Goal: Task Accomplishment & Management: Manage account settings

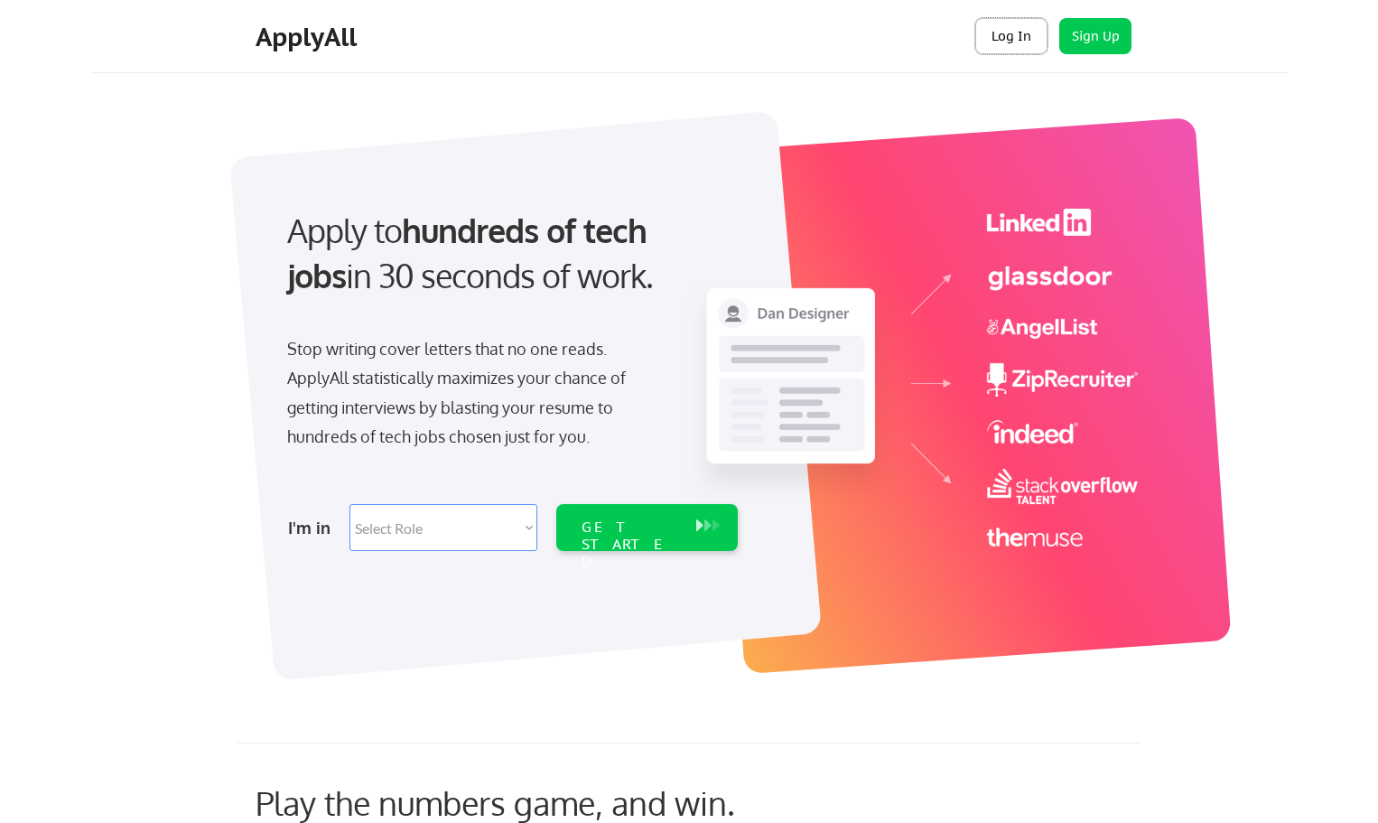
click at [1021, 39] on button "Log In" at bounding box center [1012, 36] width 72 height 36
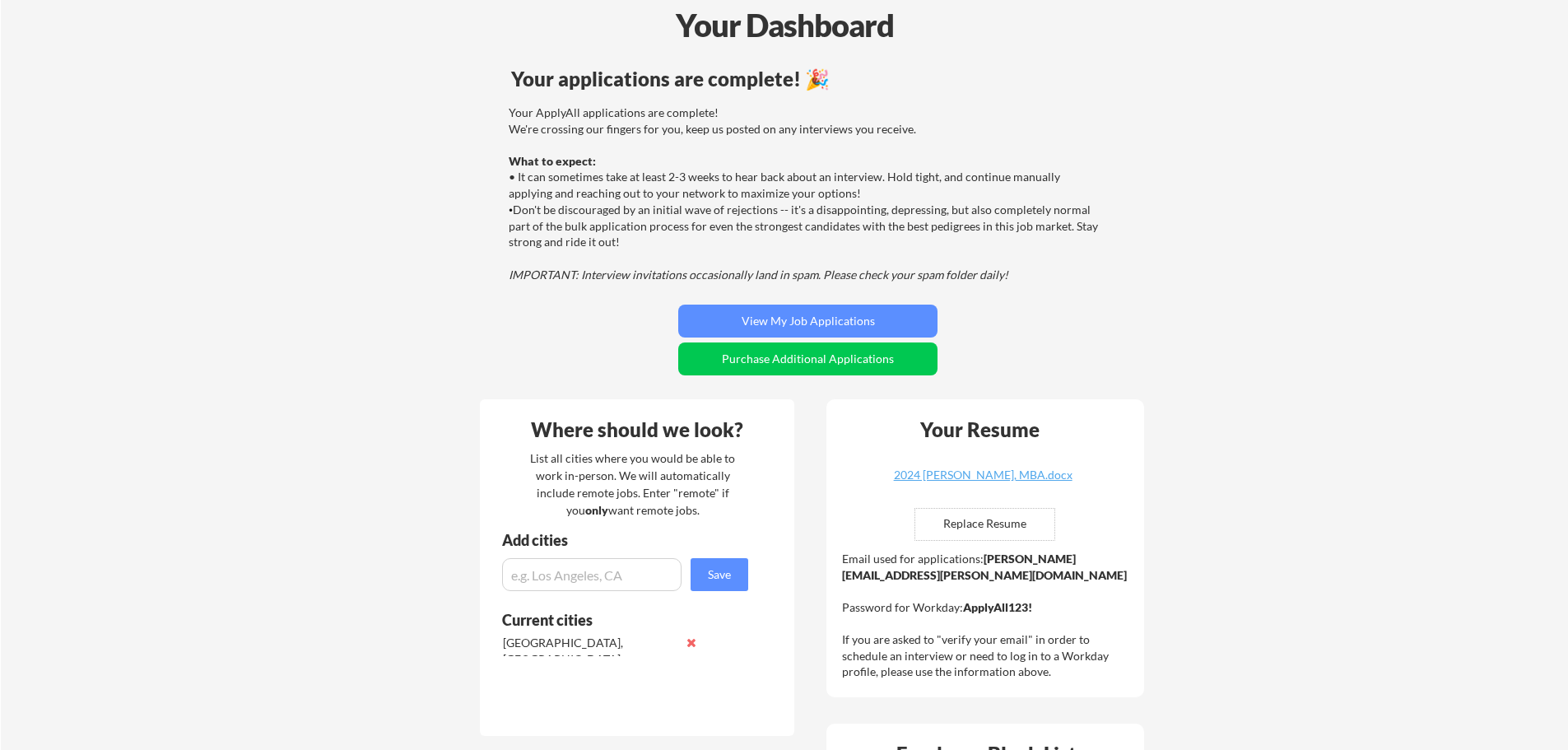
scroll to position [165, 0]
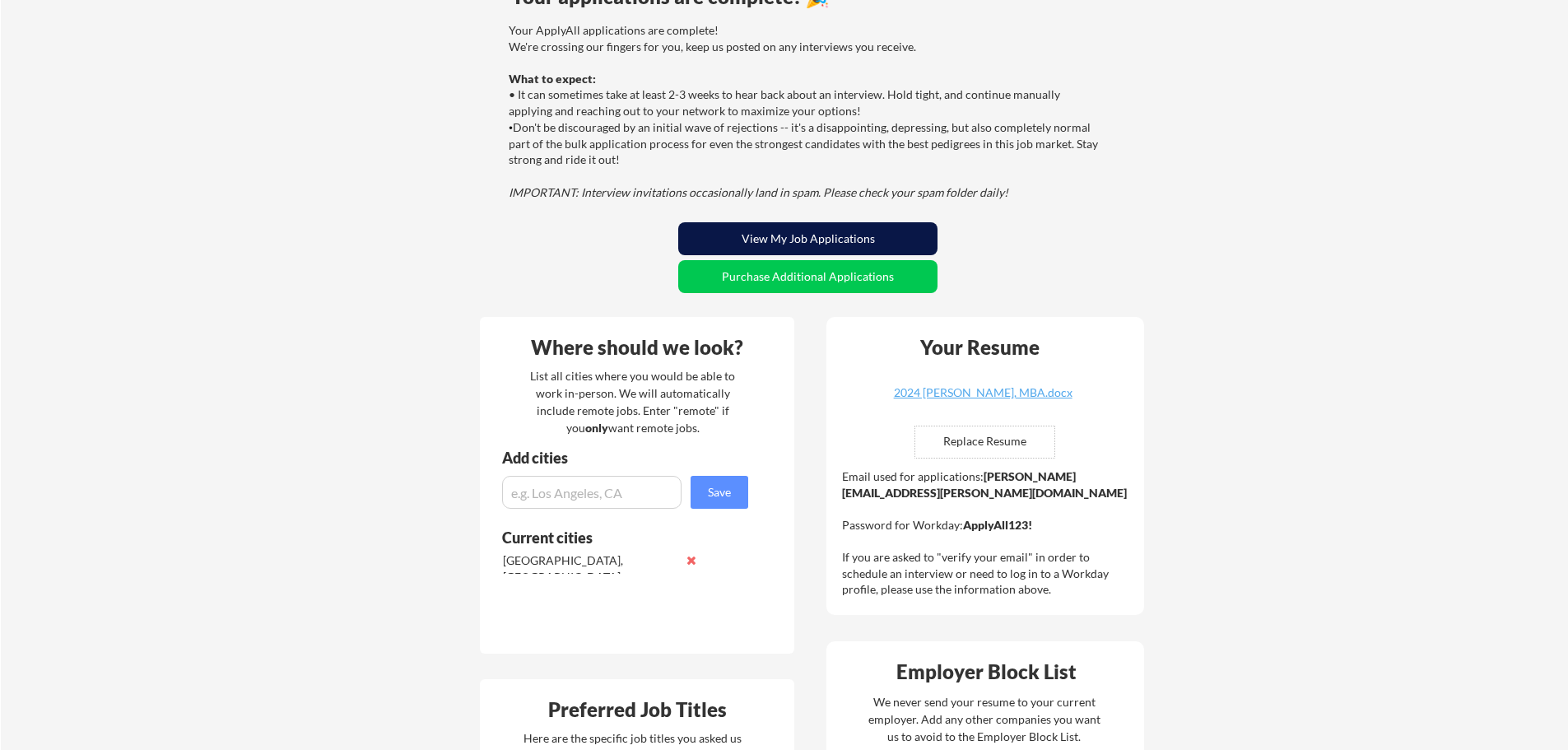
click at [826, 236] on button "View My Job Applications" at bounding box center [807, 239] width 260 height 33
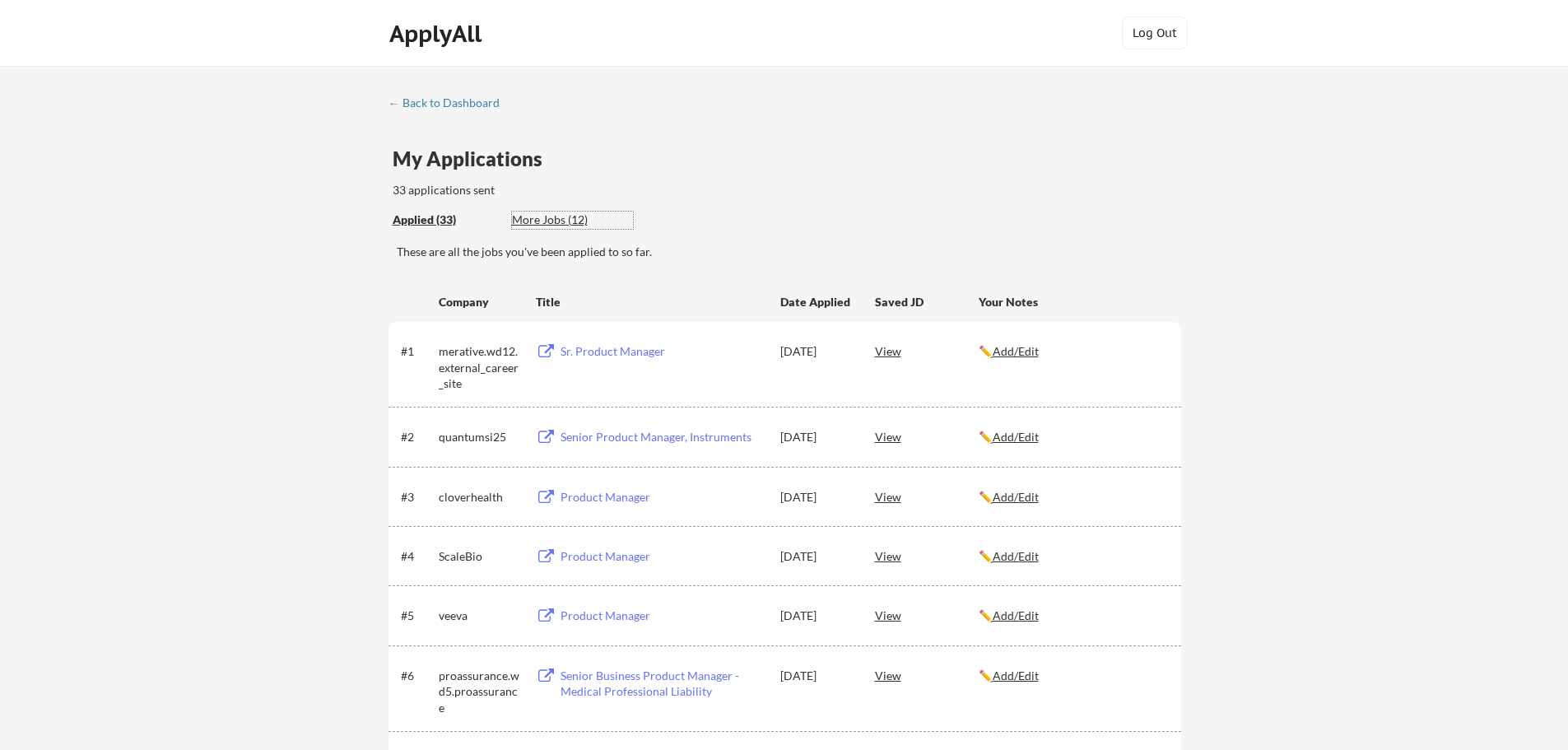
drag, startPoint x: 557, startPoint y: 217, endPoint x: 616, endPoint y: 224, distance: 59.4
click at [557, 218] on div "More Jobs (12)" at bounding box center [572, 220] width 121 height 16
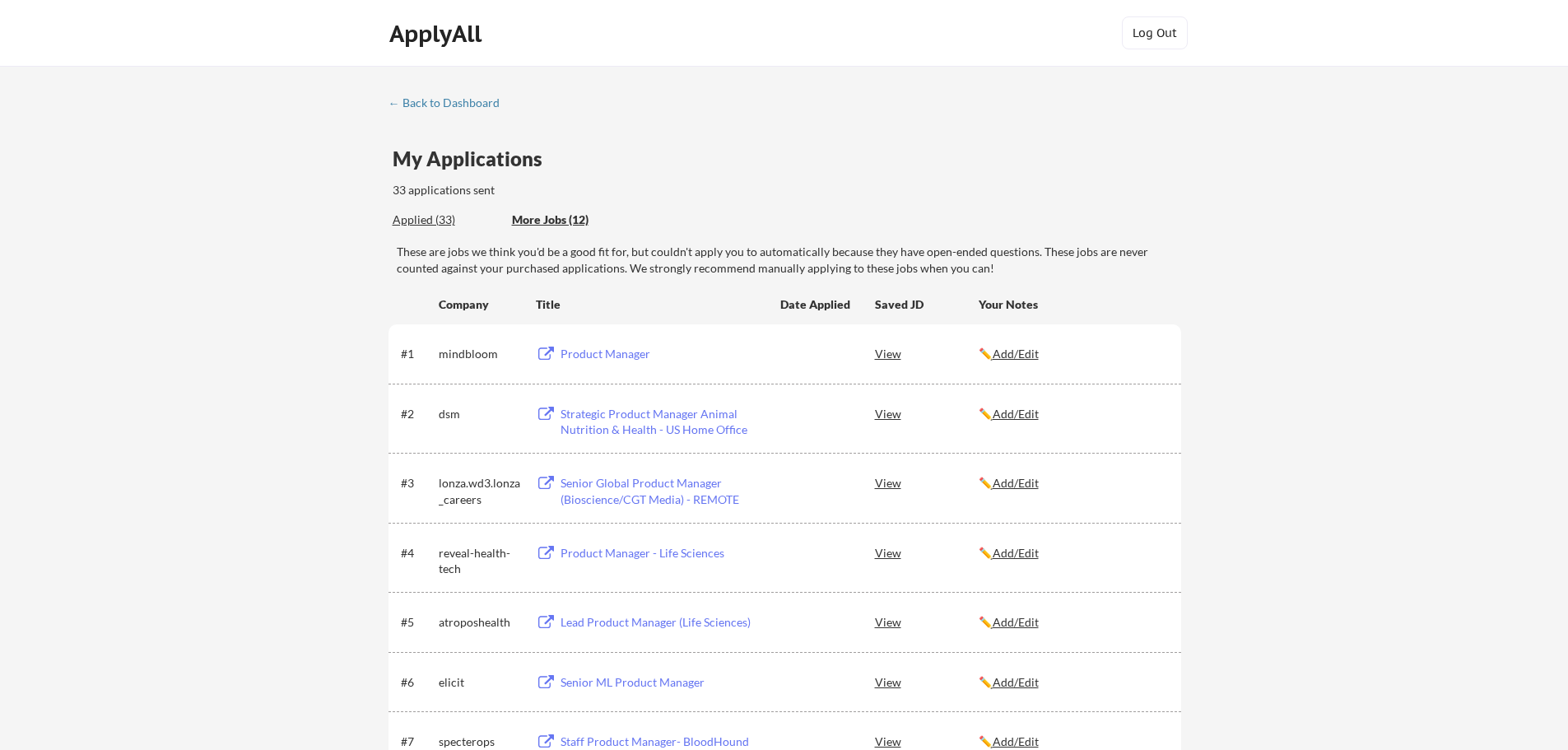
drag, startPoint x: 620, startPoint y: 491, endPoint x: 393, endPoint y: 409, distance: 241.4
click at [301, 383] on div "← Back to Dashboard My Applications 33 applications sent Applied (33) More Jobs…" at bounding box center [784, 612] width 1568 height 1094
click at [657, 498] on div "Senior Global Product Manager (Bioscience/CGT Media) - REMOTE" at bounding box center [662, 490] width 204 height 32
drag, startPoint x: 625, startPoint y: 550, endPoint x: 579, endPoint y: 561, distance: 47.3
click at [579, 561] on div "Product Manager - Life Sciences" at bounding box center [661, 552] width 209 height 30
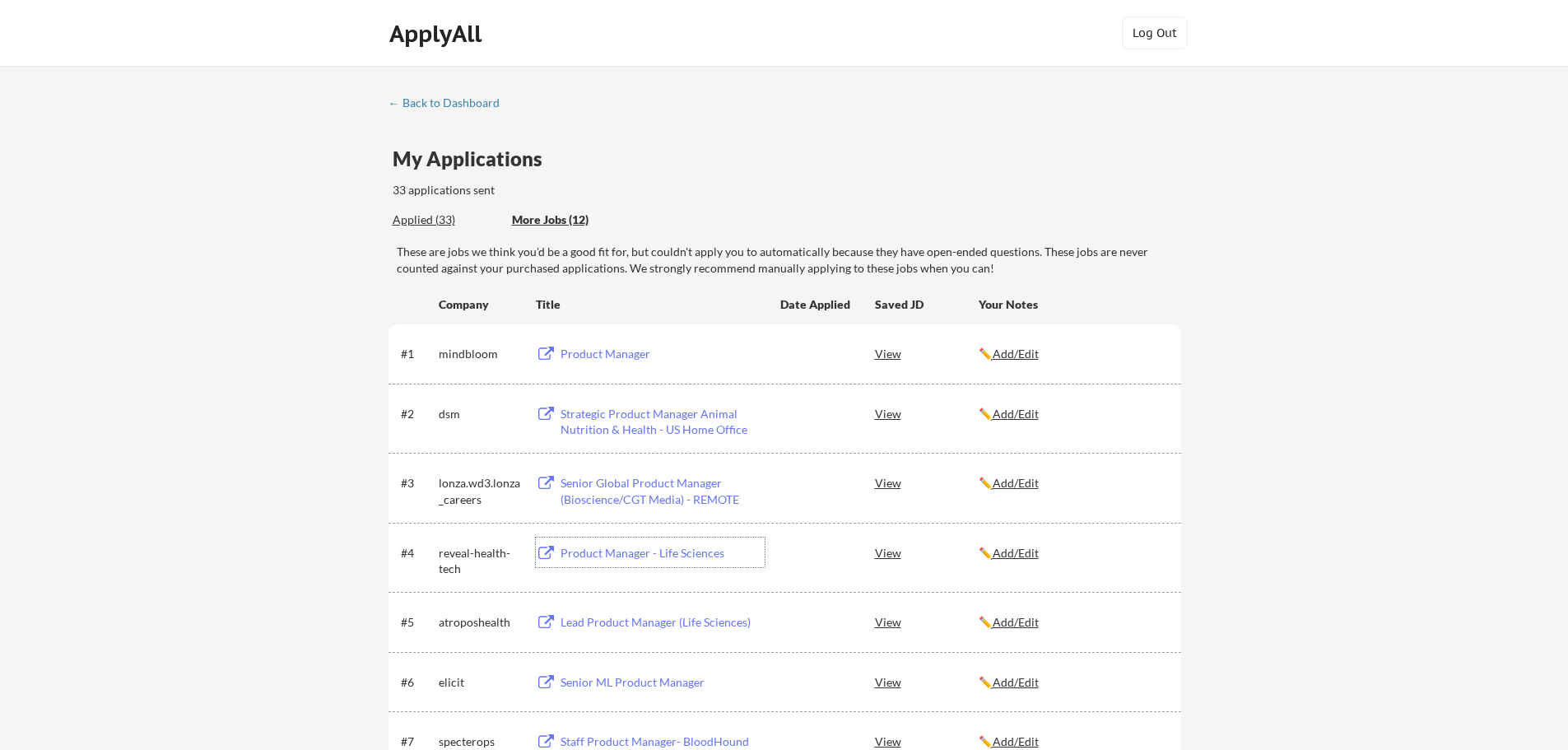
click at [627, 622] on div "Lead Product Manager (Life Sciences)" at bounding box center [662, 622] width 204 height 16
click at [635, 679] on div "Senior ML Product Manager" at bounding box center [662, 683] width 204 height 16
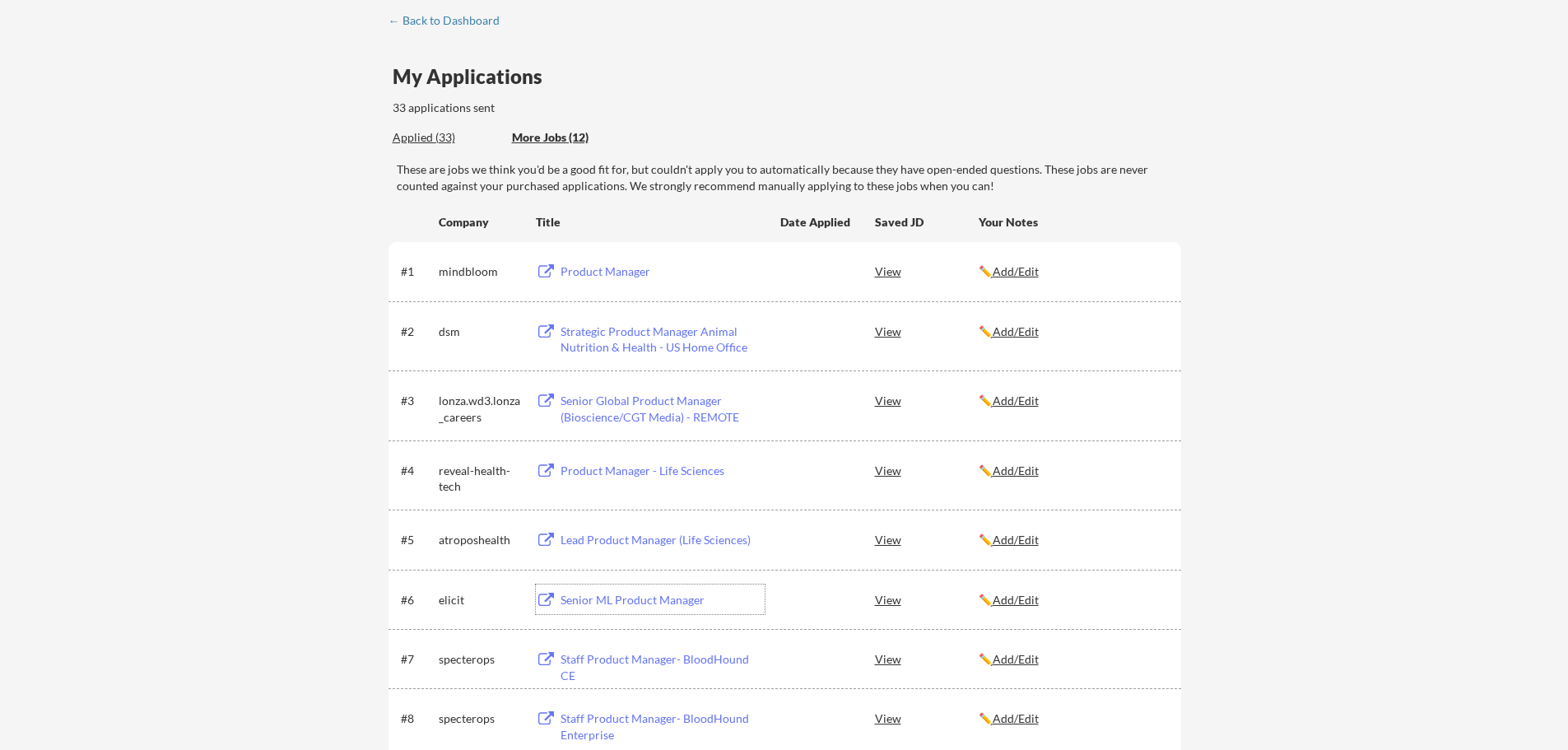
scroll to position [165, 0]
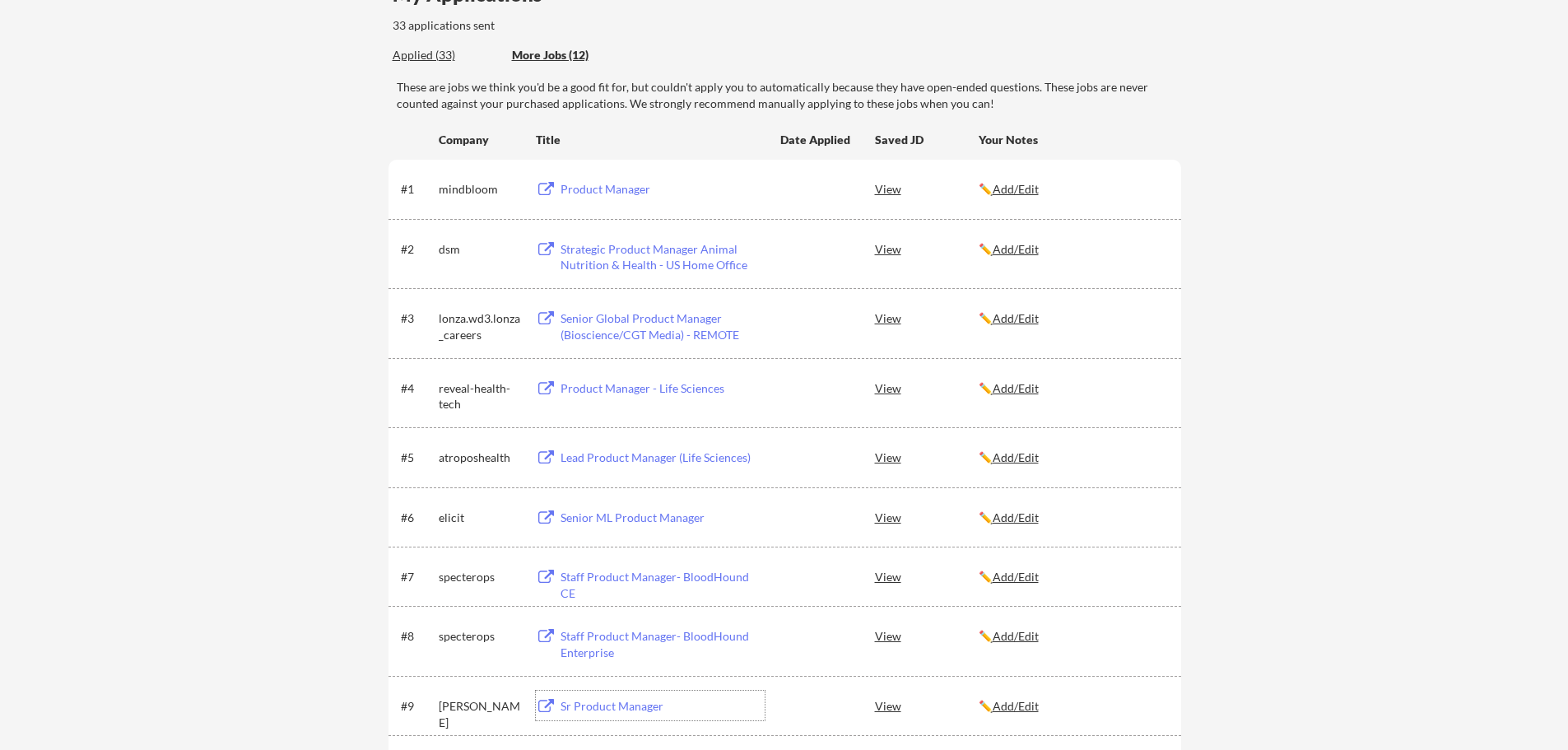
click at [641, 704] on div "Sr Product Manager" at bounding box center [662, 706] width 204 height 16
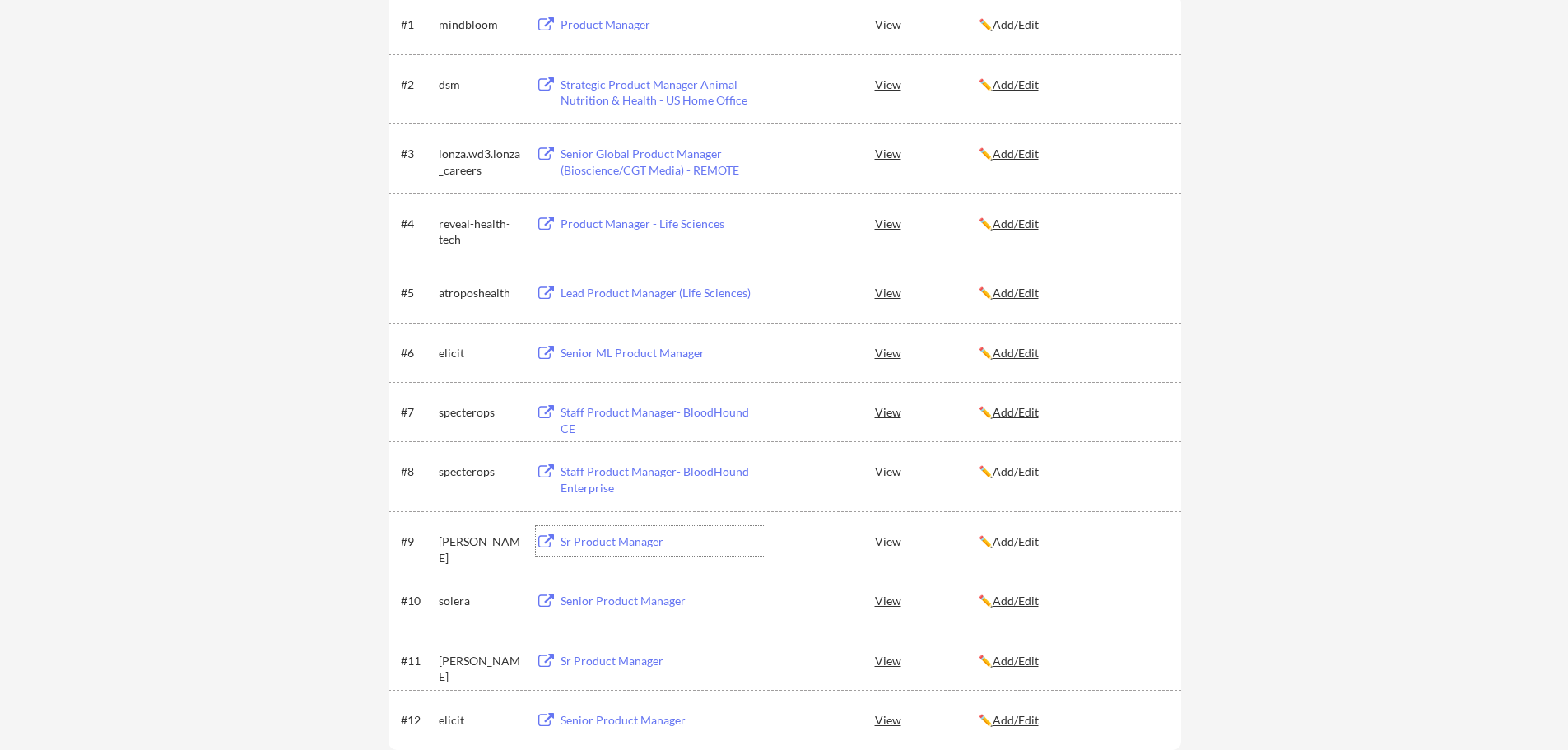
click at [628, 601] on div "Senior Product Manager" at bounding box center [662, 601] width 204 height 16
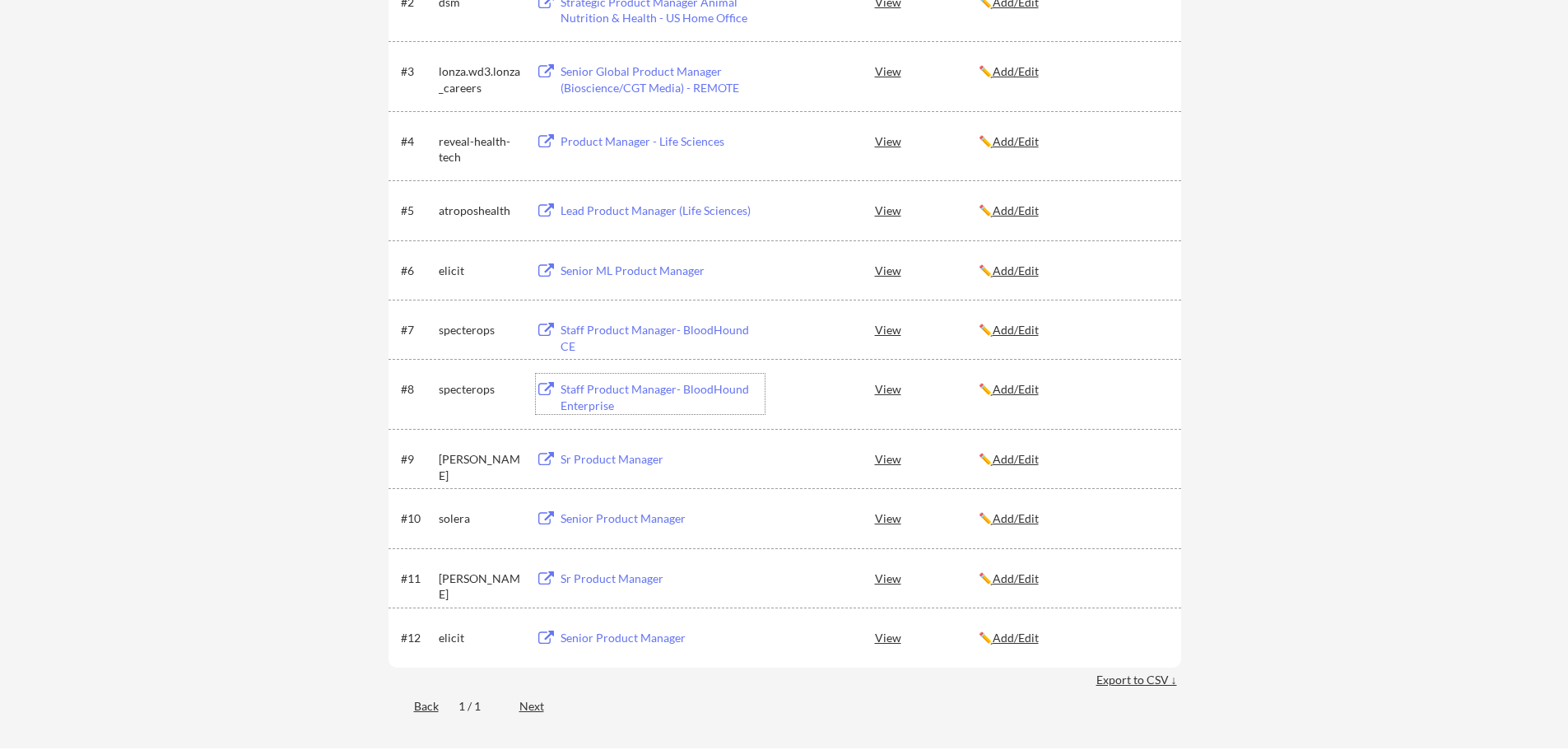
click at [661, 386] on div "Staff Product Manager- BloodHound Enterprise" at bounding box center [662, 396] width 204 height 32
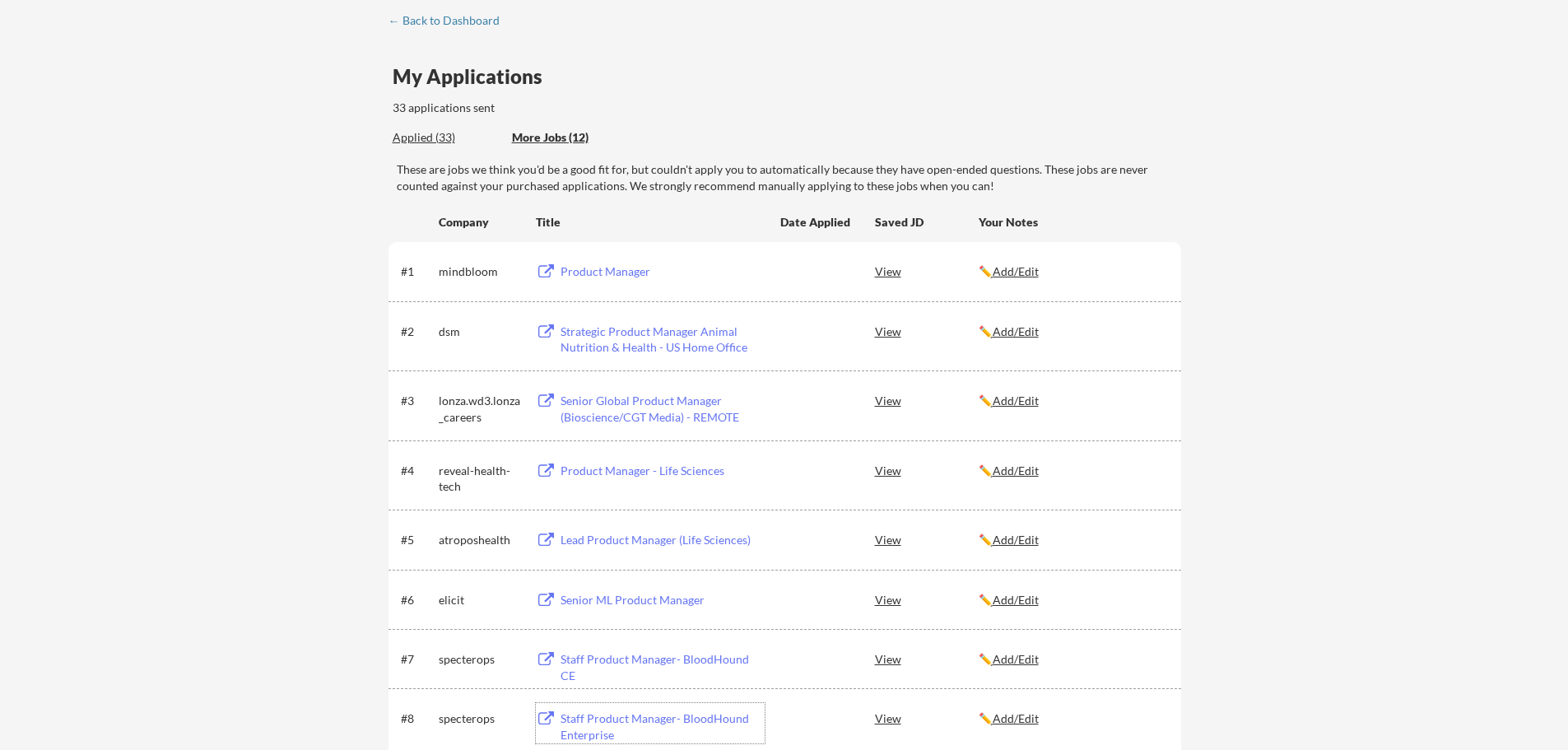
scroll to position [0, 0]
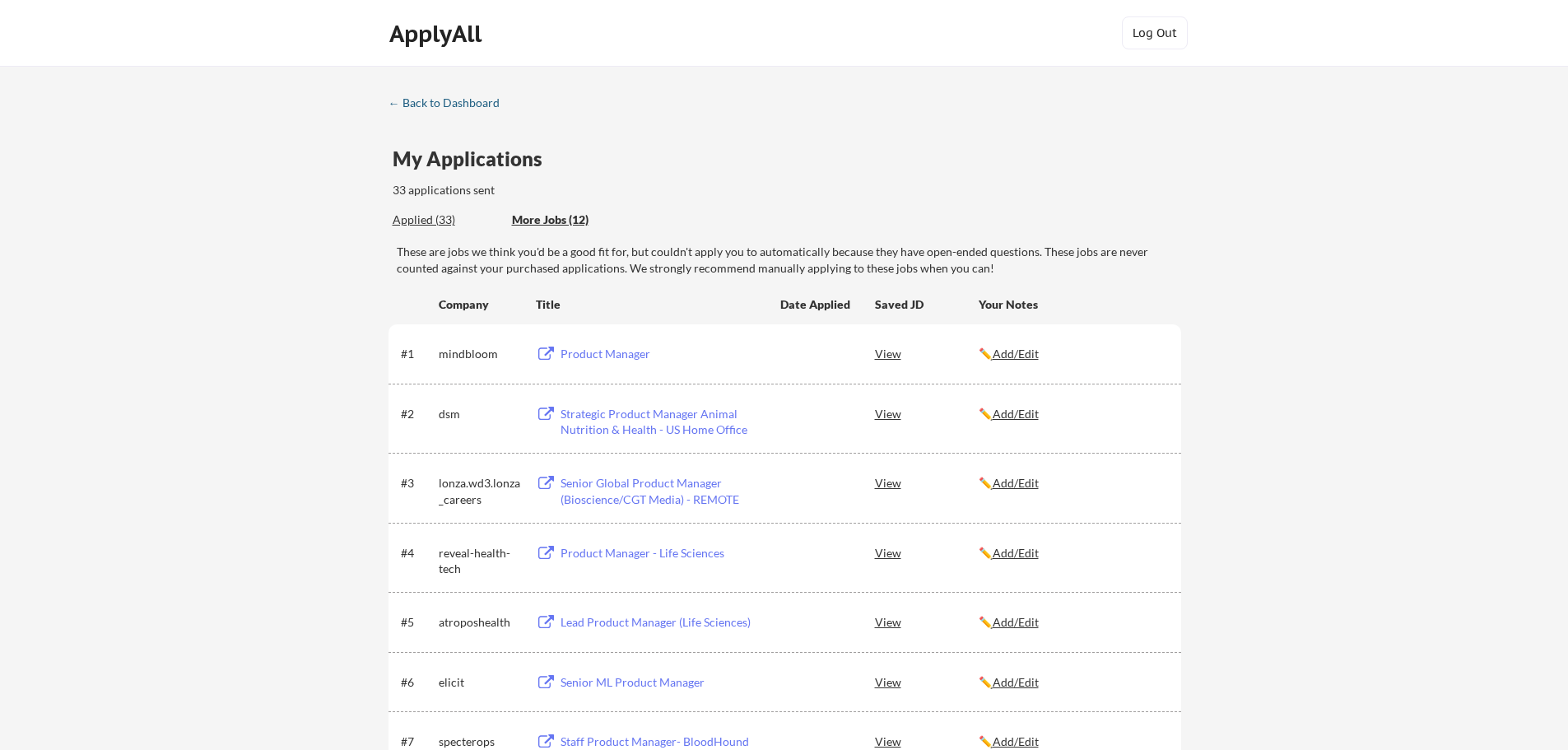
click at [452, 105] on div "← Back to Dashboard" at bounding box center [449, 103] width 123 height 12
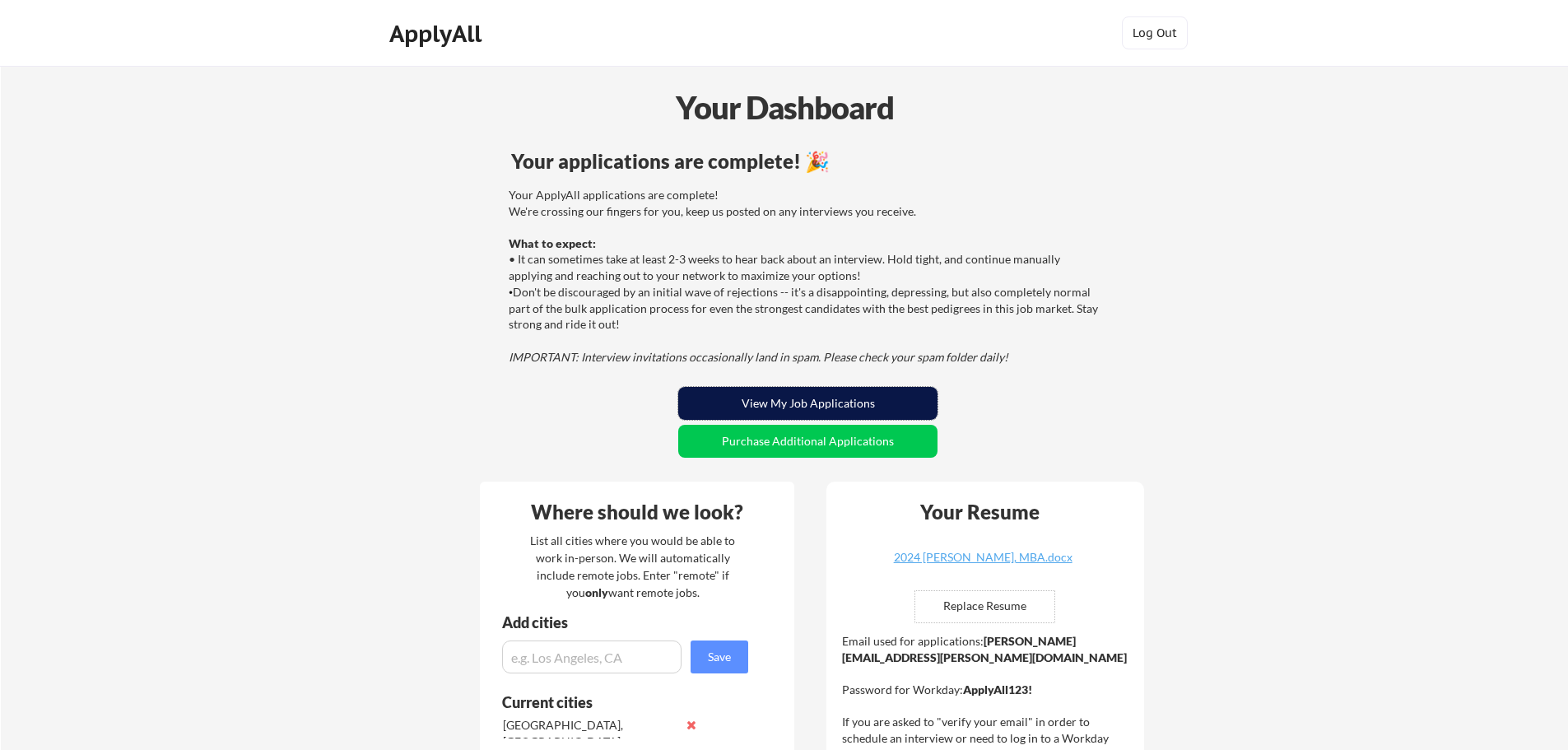
click at [804, 397] on button "View My Job Applications" at bounding box center [807, 404] width 260 height 33
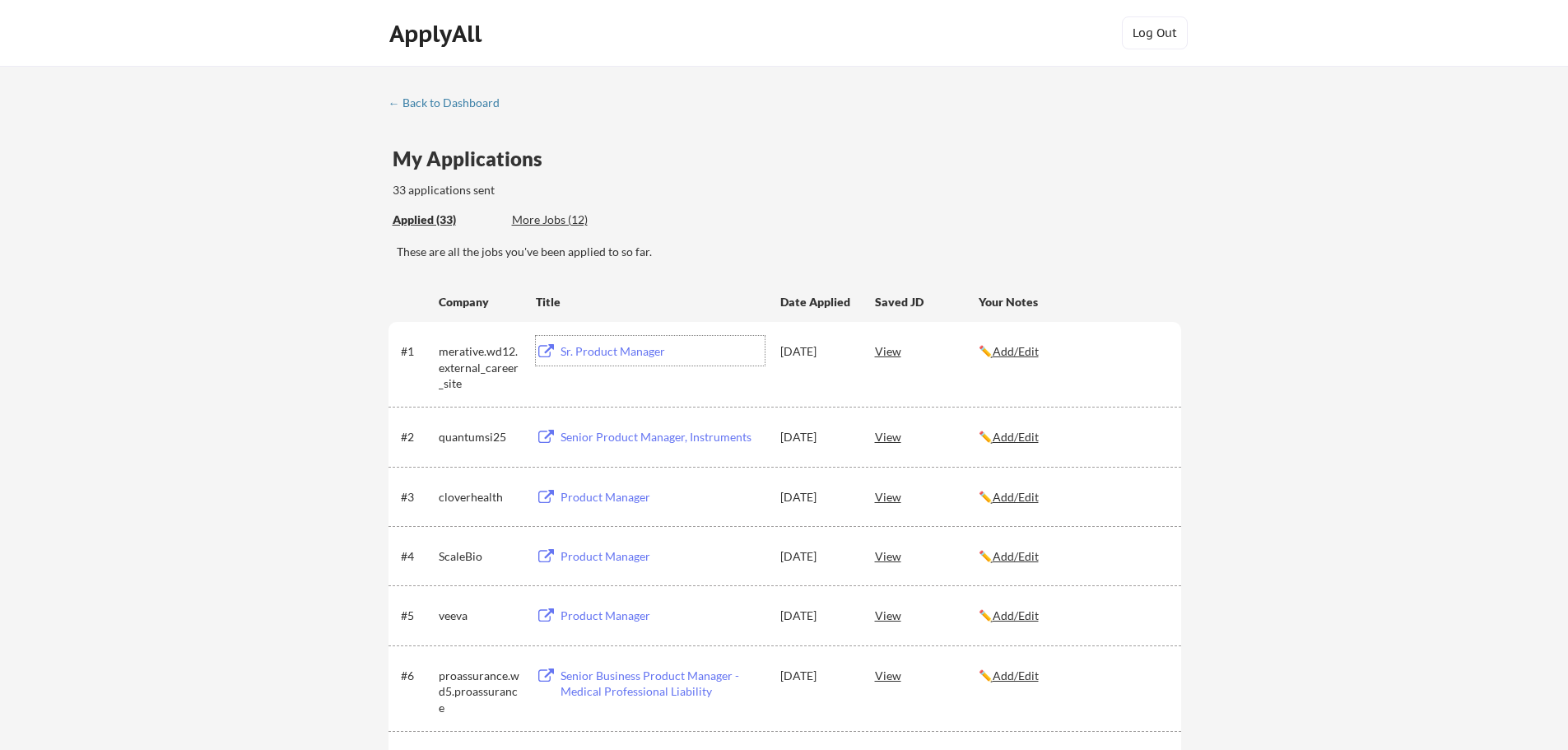
click at [619, 351] on div "Sr. Product Manager" at bounding box center [662, 352] width 204 height 16
click at [683, 439] on div "Senior Product Manager, Instruments" at bounding box center [662, 437] width 204 height 16
click at [604, 498] on div "Product Manager" at bounding box center [662, 498] width 204 height 16
